Goal: Use online tool/utility: Utilize a website feature to perform a specific function

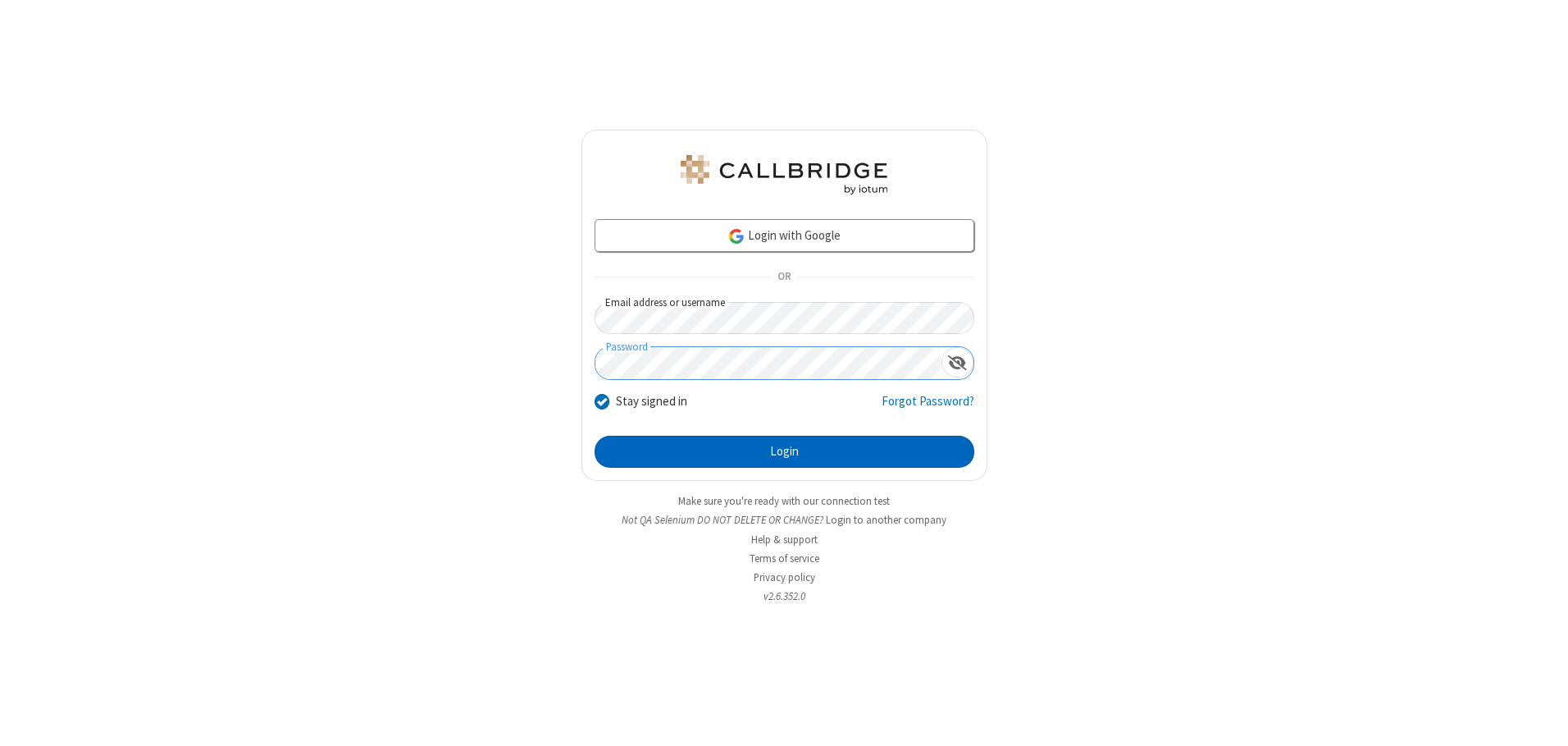
click at [784, 451] on button "Login" at bounding box center [784, 452] width 380 height 33
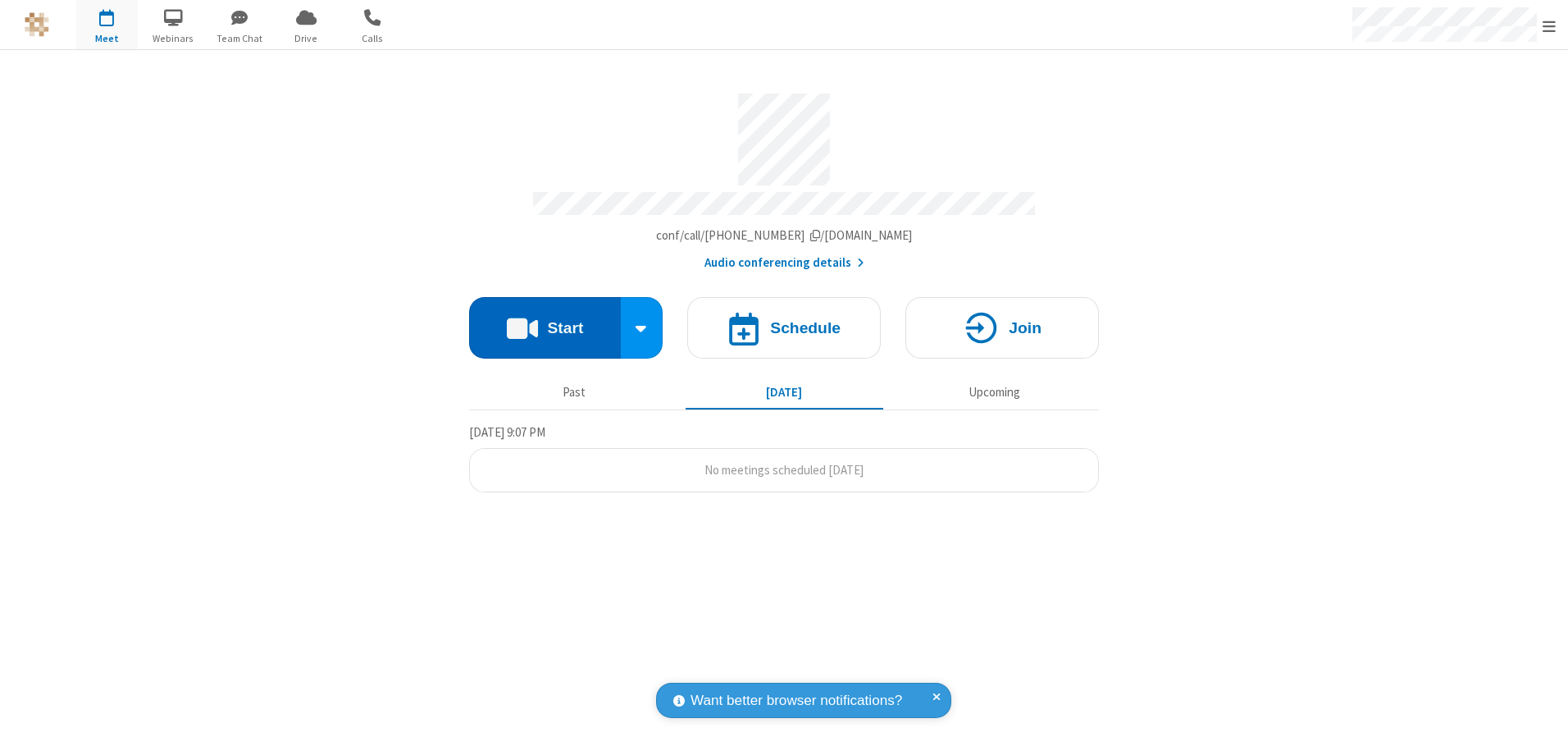
click at [544, 322] on button "Start" at bounding box center [544, 327] width 151 height 61
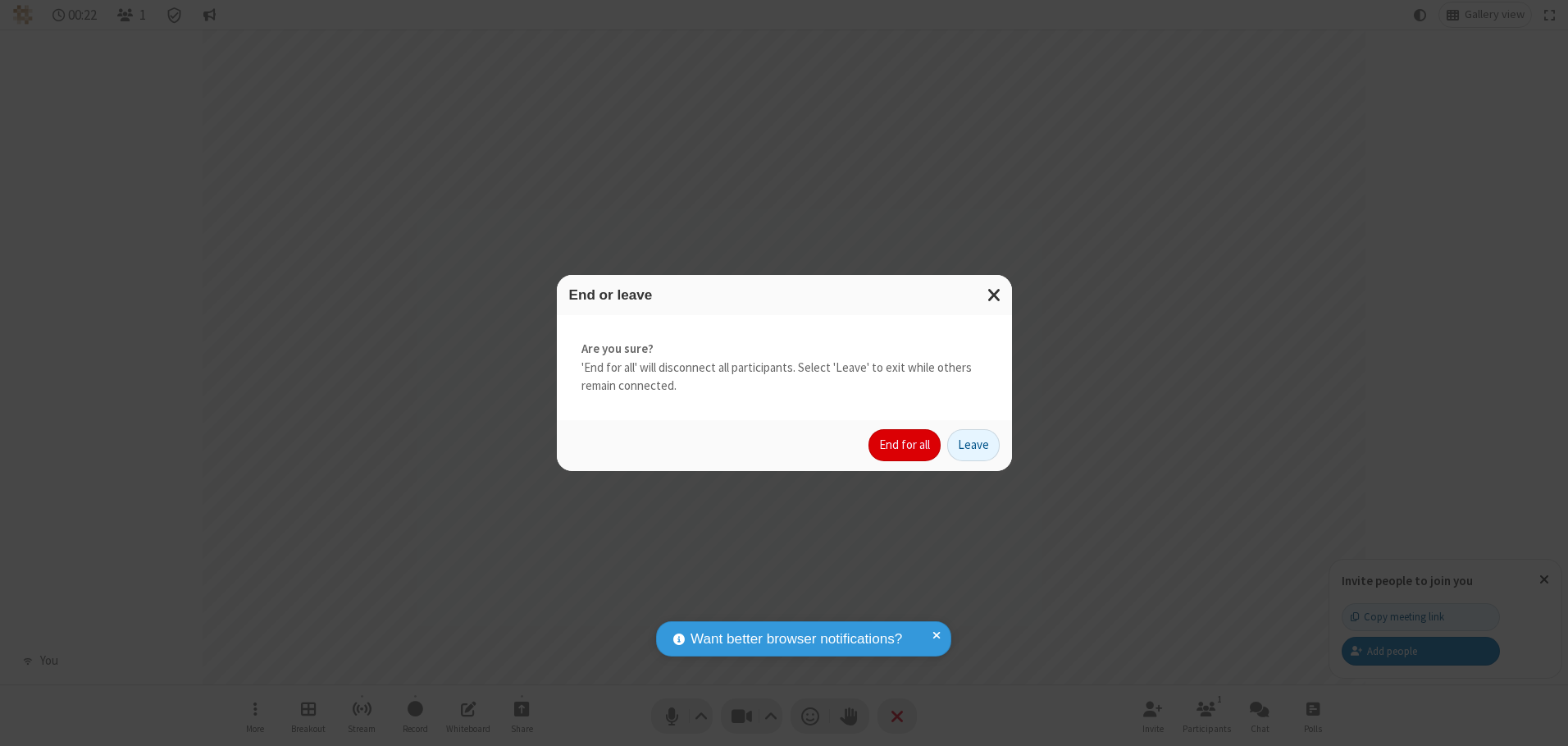
click at [906, 445] on button "End for all" at bounding box center [904, 446] width 72 height 33
